Goal: Task Accomplishment & Management: Complete application form

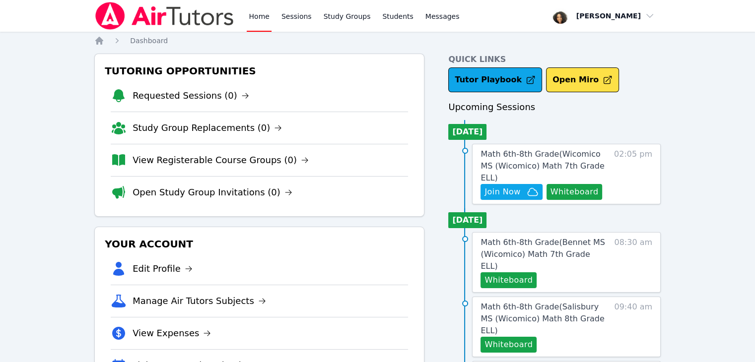
click at [604, 126] on ul "Today Math 6th-8th Grade ( Wicomico MS (Wicomico) Math 7th Grade ELL ) Hidden J…" at bounding box center [554, 162] width 213 height 84
click at [576, 184] on button "Whiteboard" at bounding box center [575, 192] width 56 height 16
click at [505, 186] on span "Join Now" at bounding box center [503, 192] width 36 height 12
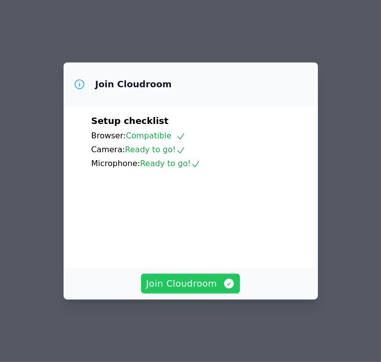
click at [212, 291] on span "Join Cloudroom" at bounding box center [190, 284] width 89 height 14
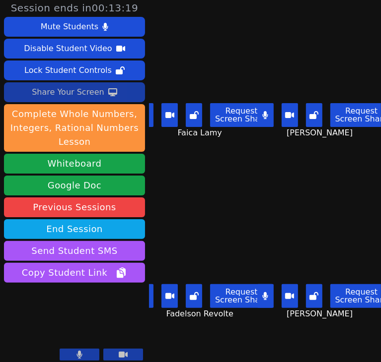
click at [80, 91] on div "Share Your Screen" at bounding box center [68, 92] width 72 height 16
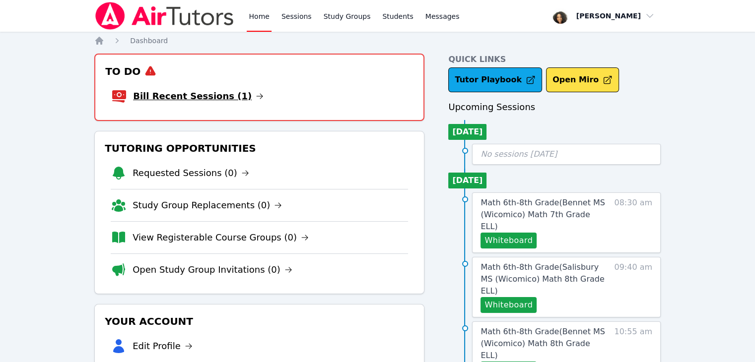
click at [205, 96] on link "Bill Recent Sessions (1)" at bounding box center [198, 96] width 131 height 14
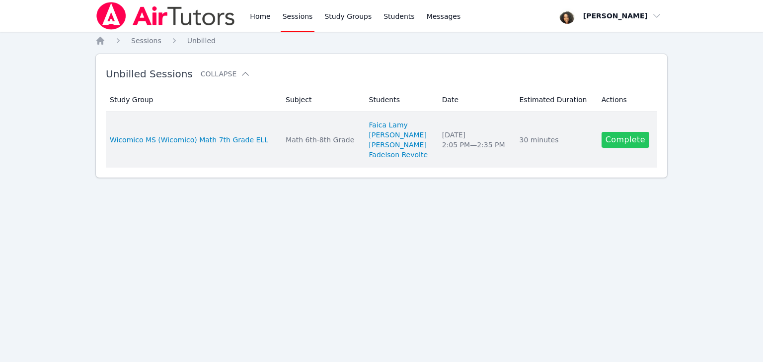
click at [373, 140] on link "Complete" at bounding box center [625, 140] width 48 height 16
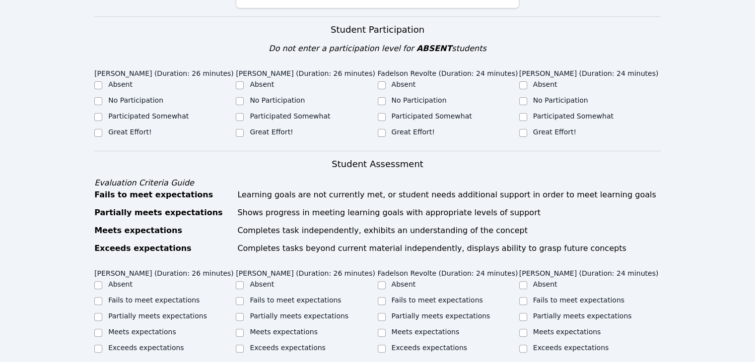
scroll to position [328, 0]
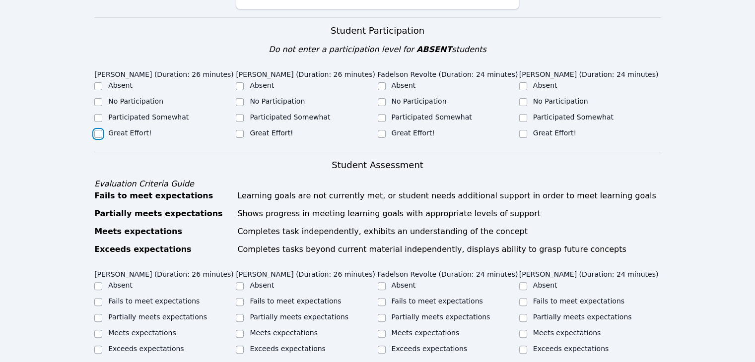
click at [99, 130] on input "Great Effort!" at bounding box center [98, 134] width 8 height 8
checkbox input "true"
click at [100, 114] on input "Participated Somewhat" at bounding box center [98, 118] width 8 height 8
checkbox input "true"
checkbox input "false"
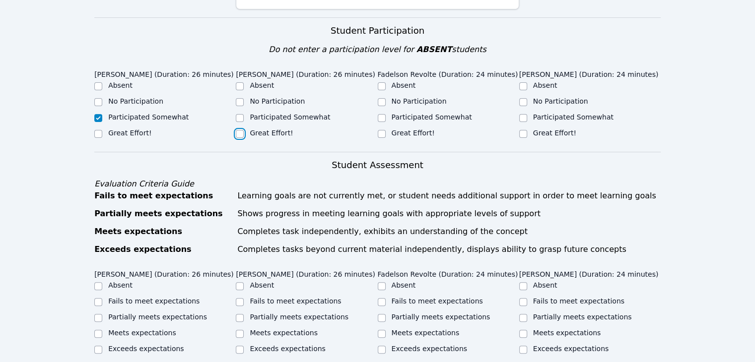
click at [241, 130] on input "Great Effort!" at bounding box center [240, 134] width 8 height 8
checkbox input "true"
click at [373, 130] on input "Great Effort!" at bounding box center [382, 134] width 8 height 8
checkbox input "true"
click at [373, 130] on input "Great Effort!" at bounding box center [523, 134] width 8 height 8
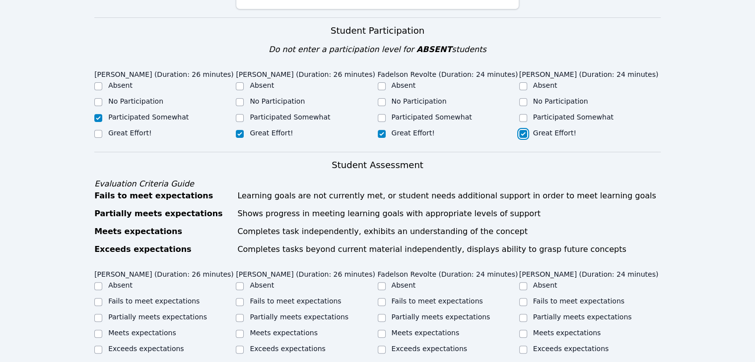
checkbox input "true"
click at [111, 313] on label "Partially meets expectations" at bounding box center [157, 317] width 99 height 8
click at [102, 314] on input "Partially meets expectations" at bounding box center [98, 318] width 8 height 8
checkbox input "true"
click at [240, 330] on input "Meets expectations" at bounding box center [240, 334] width 8 height 8
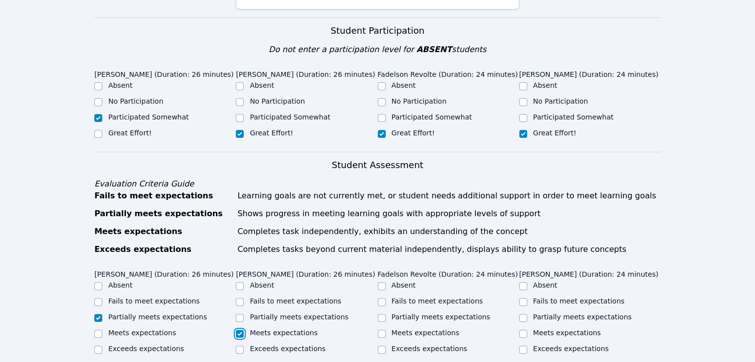
checkbox input "true"
click at [373, 330] on input "Meets expectations" at bounding box center [382, 334] width 8 height 8
checkbox input "true"
click at [373, 329] on label "Meets expectations" at bounding box center [567, 333] width 68 height 8
click at [373, 330] on input "Meets expectations" at bounding box center [523, 334] width 8 height 8
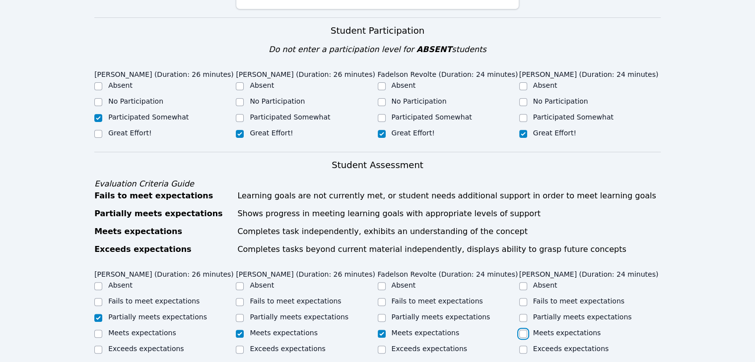
checkbox input "true"
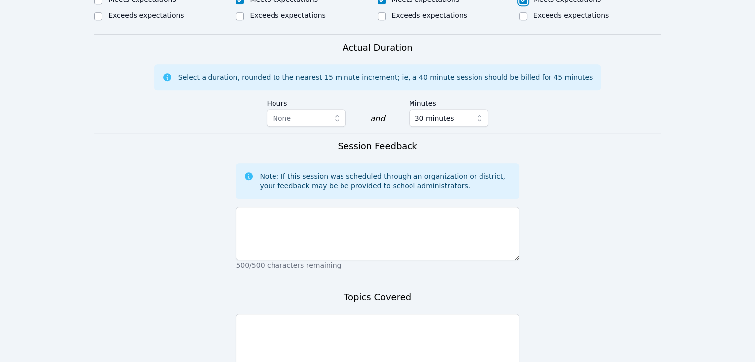
scroll to position [722, 0]
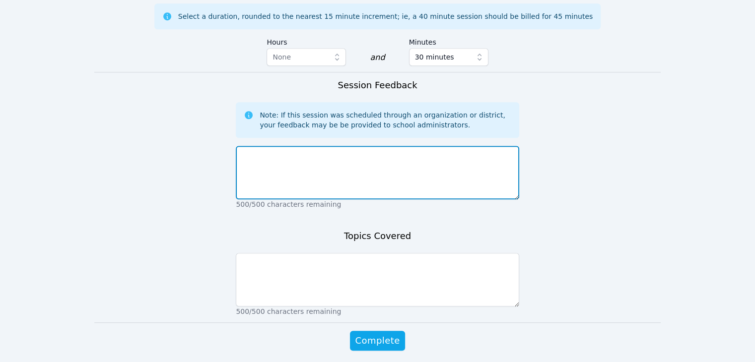
click at [373, 146] on textarea at bounding box center [377, 173] width 283 height 54
type textarea "We had a good session"
click at [373, 146] on textarea "We had a good session" at bounding box center [377, 173] width 283 height 54
type textarea "We had a good session!"
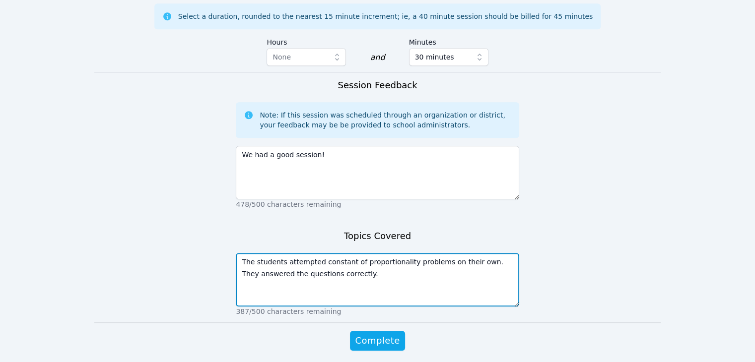
type textarea "The students attempted constant of proportionality problems on their own. They …"
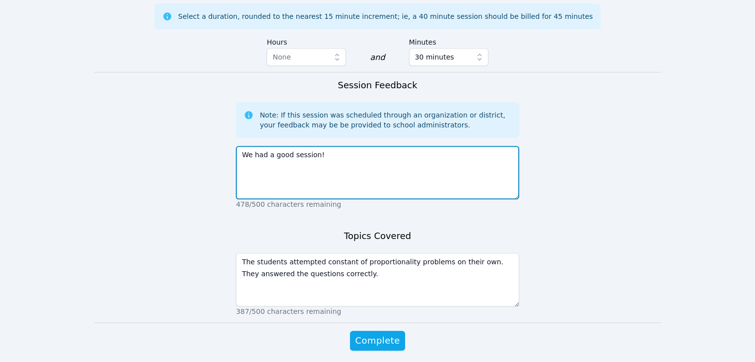
click at [373, 146] on textarea "We had a good session!" at bounding box center [377, 173] width 283 height 54
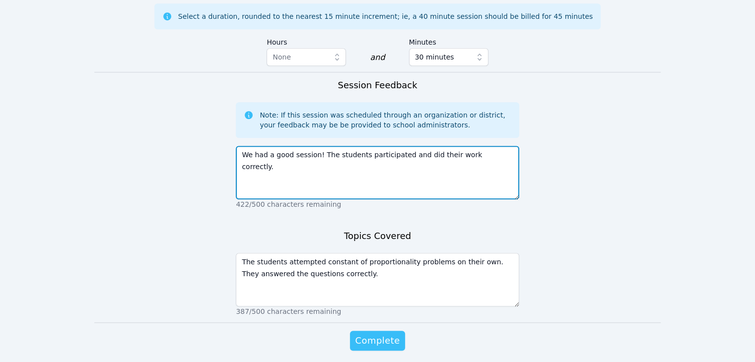
type textarea "We had a good session! The students participated and did their work correctly."
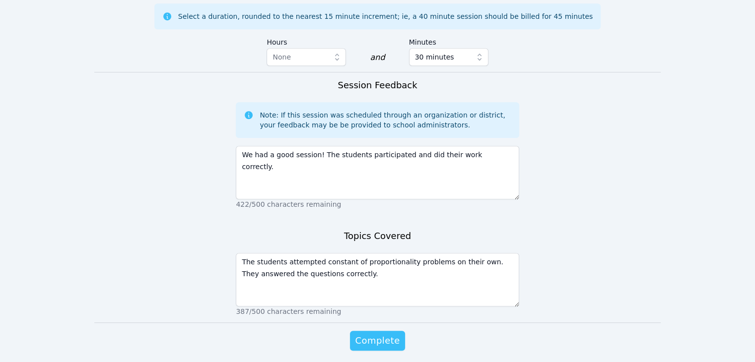
click at [373, 334] on span "Complete" at bounding box center [377, 341] width 45 height 14
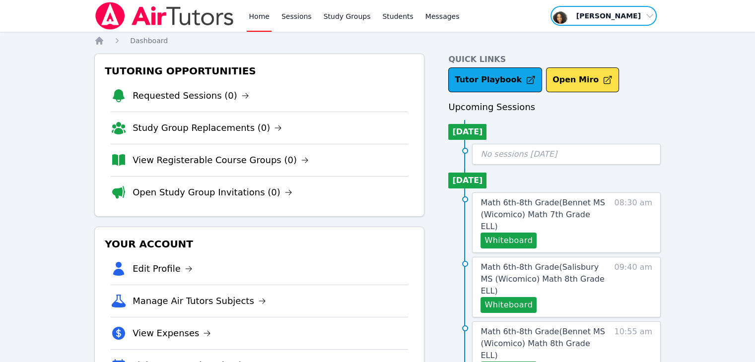
click at [373, 15] on span "button" at bounding box center [604, 16] width 108 height 22
click at [373, 52] on button "Logout" at bounding box center [607, 57] width 95 height 18
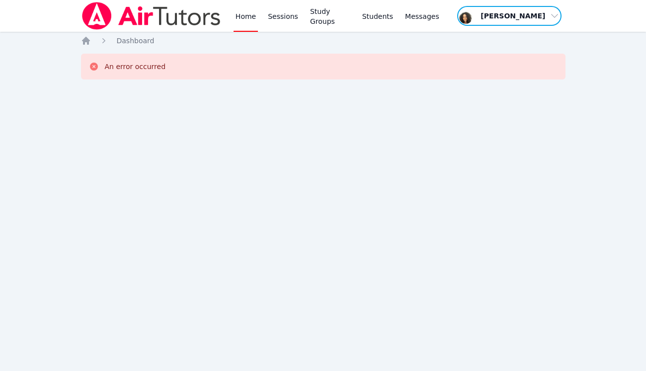
click at [549, 24] on span "button" at bounding box center [509, 16] width 106 height 22
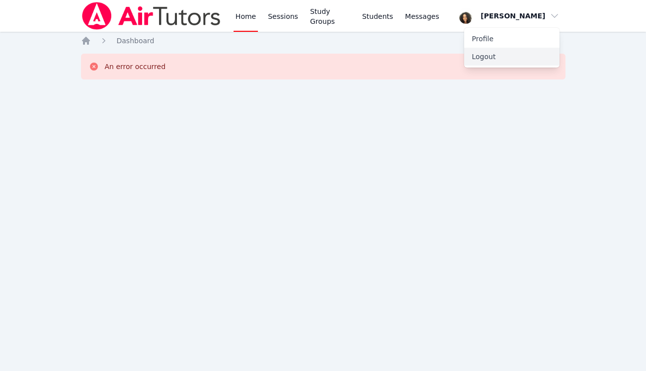
click at [532, 62] on button "Logout" at bounding box center [511, 57] width 95 height 18
